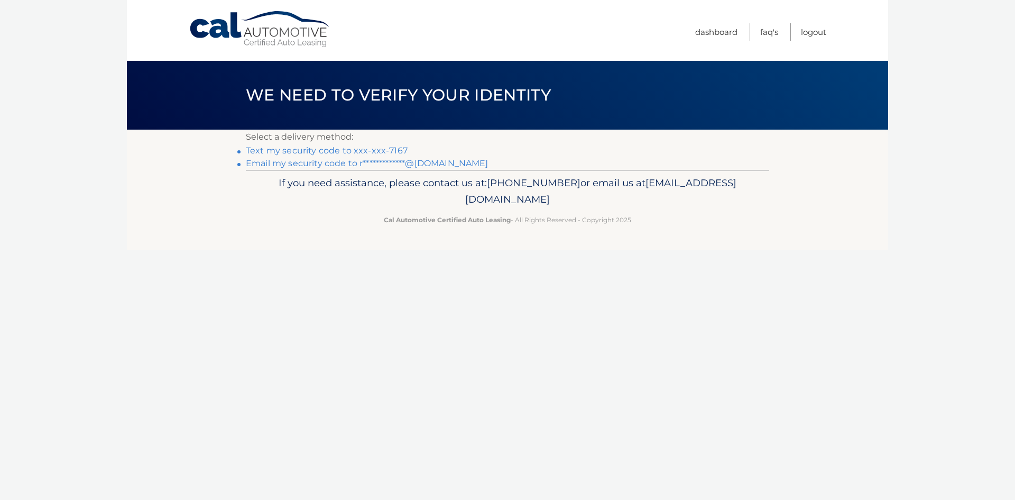
click at [336, 148] on link "Text my security code to xxx-xxx-7167" at bounding box center [327, 150] width 162 height 10
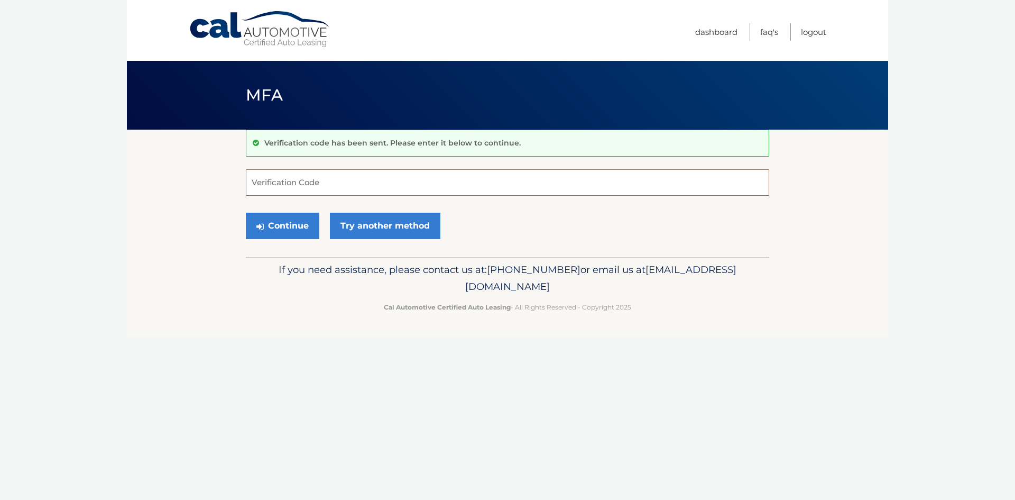
click at [324, 179] on input "Verification Code" at bounding box center [507, 182] width 523 height 26
type input "109960"
click at [290, 234] on button "Continue" at bounding box center [282, 226] width 73 height 26
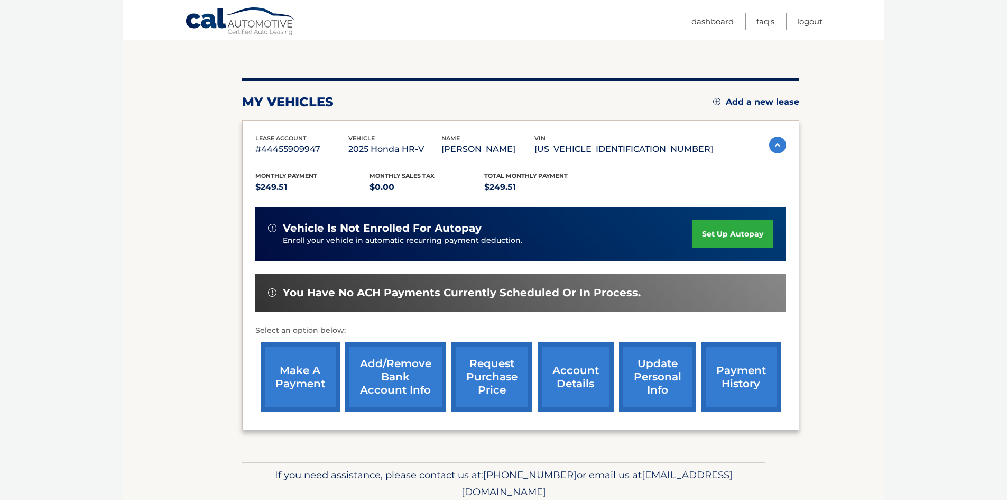
scroll to position [106, 0]
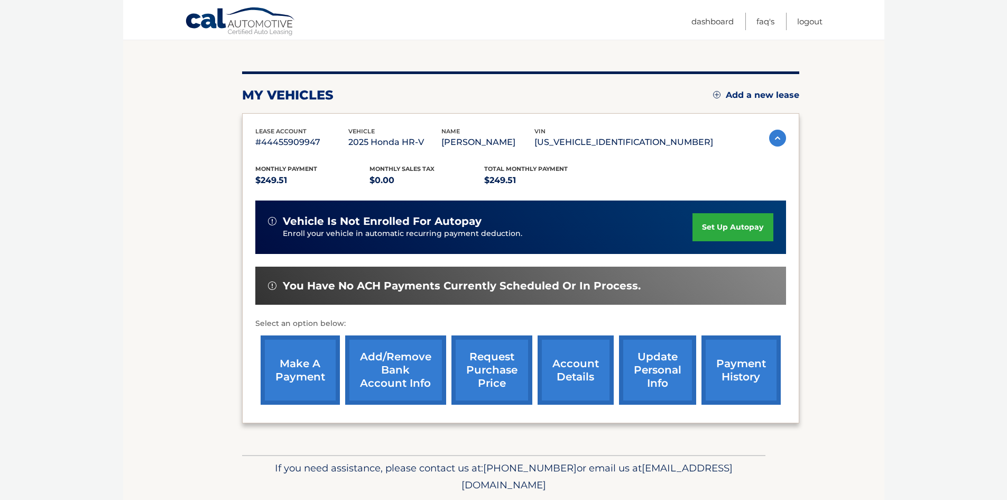
click at [328, 376] on link "make a payment" at bounding box center [300, 369] width 79 height 69
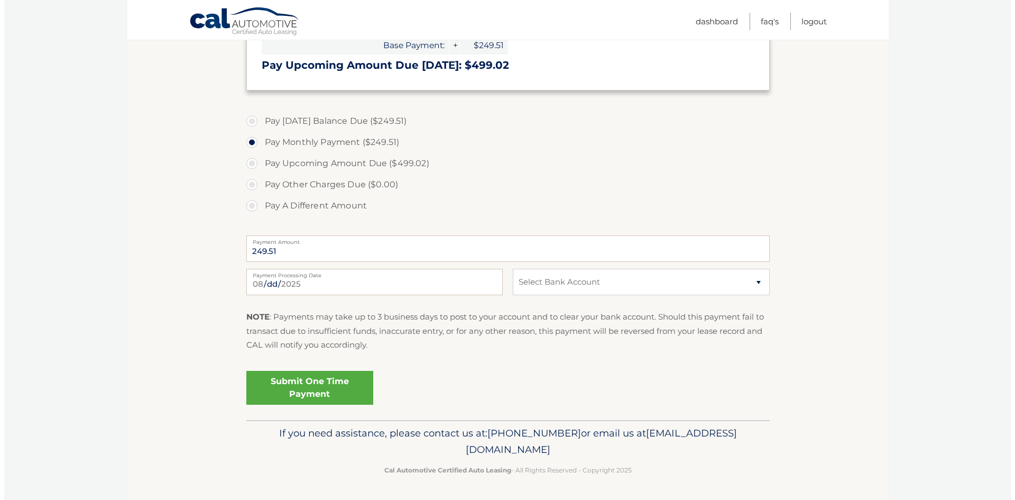
scroll to position [301, 0]
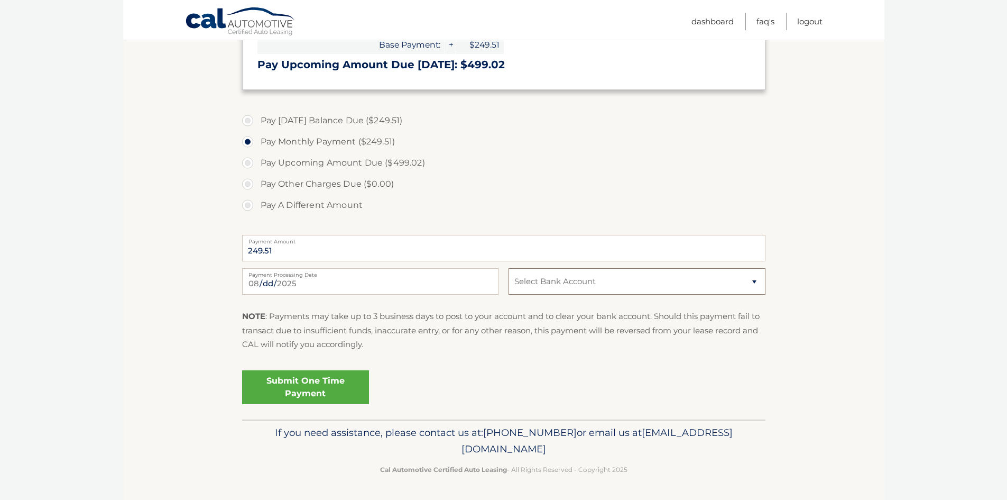
click at [562, 280] on select "Select Bank Account Checking [PERSON_NAME] FARGO BANK *****7058 Checking TD BAN…" at bounding box center [637, 281] width 256 height 26
select select "Zjk5ZjI0MTktNWYzNi00ZDVjLWE4M2QtMTFlZDFlZjMzMjFm"
click at [509, 268] on select "Select Bank Account Checking [PERSON_NAME] FARGO BANK *****7058 Checking TD BAN…" at bounding box center [637, 281] width 256 height 26
click at [284, 376] on link "Submit One Time Payment" at bounding box center [305, 387] width 127 height 34
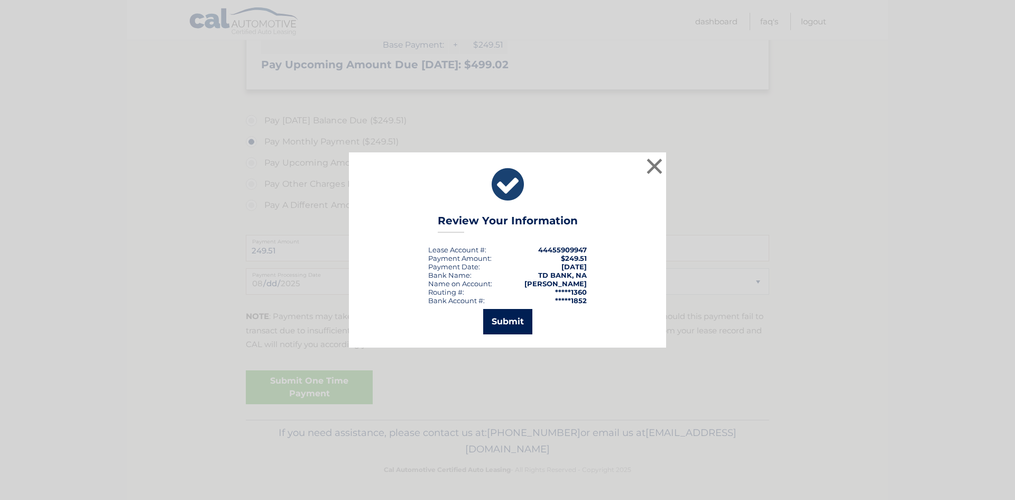
click at [509, 326] on button "Submit" at bounding box center [507, 321] width 49 height 25
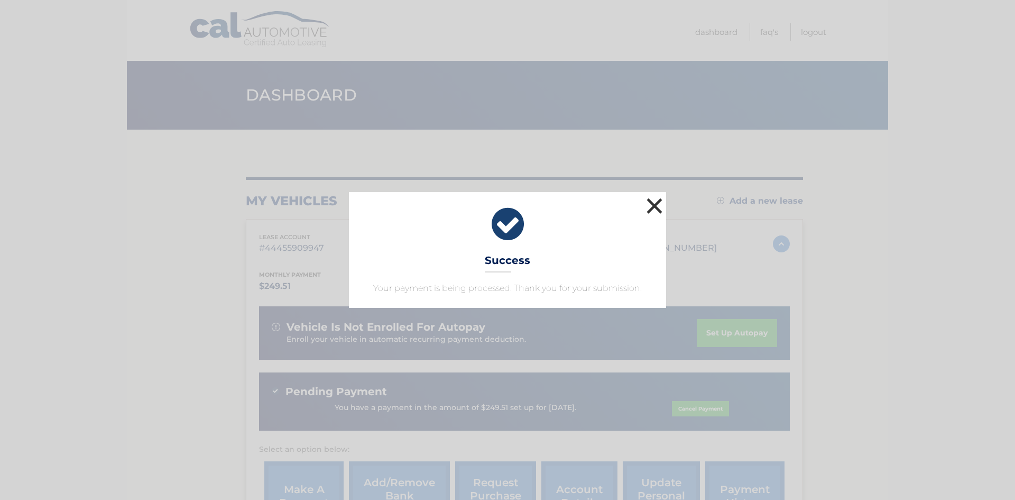
click at [652, 198] on button "×" at bounding box center [654, 205] width 21 height 21
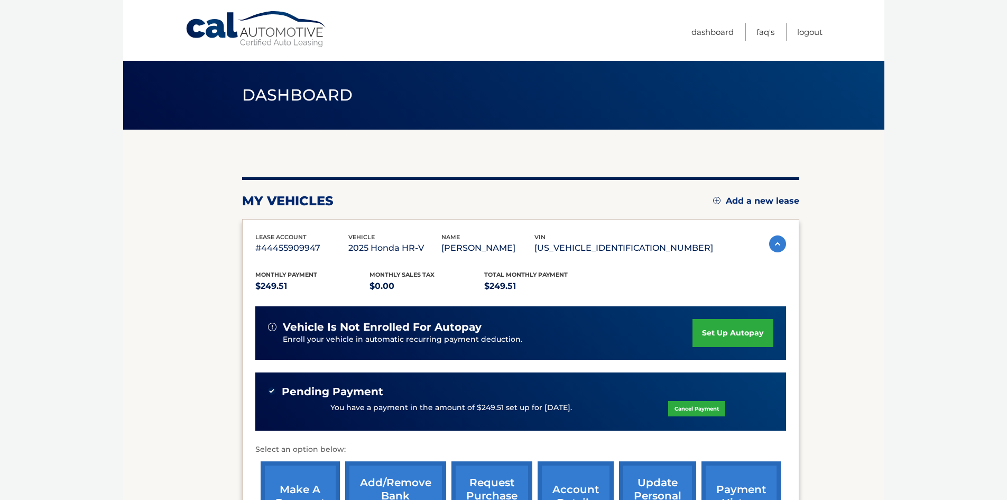
click at [309, 482] on link "make a payment" at bounding box center [300, 495] width 79 height 69
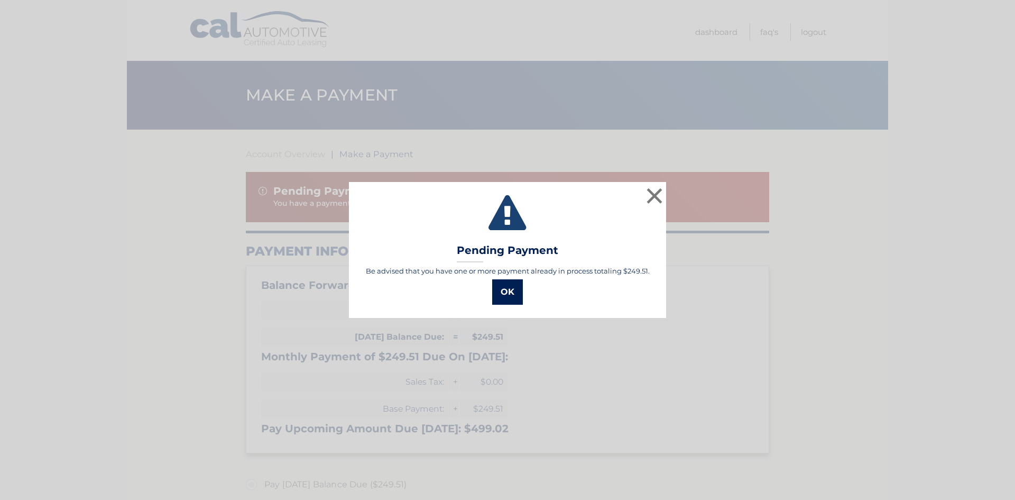
click at [500, 298] on button "OK" at bounding box center [507, 291] width 31 height 25
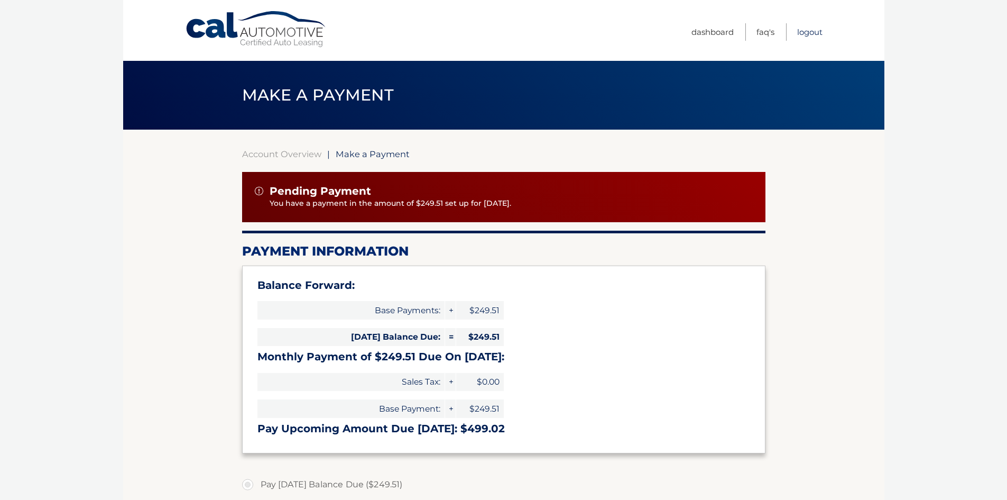
click at [812, 30] on link "Logout" at bounding box center [809, 31] width 25 height 17
